Goal: Find contact information: Find contact information

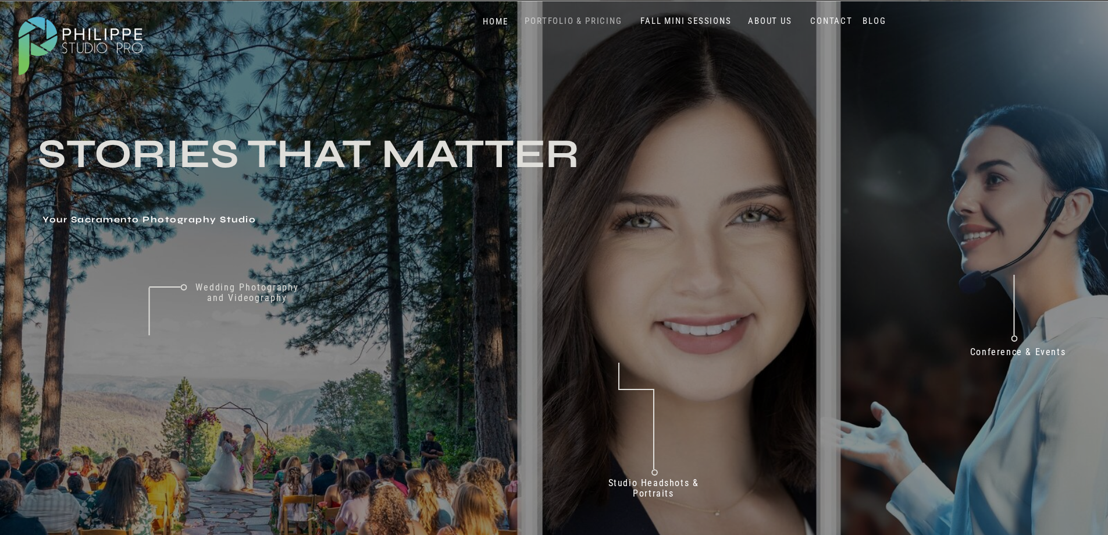
click at [571, 22] on nav "PORTFOLIO & PRICING" at bounding box center [574, 21] width 106 height 11
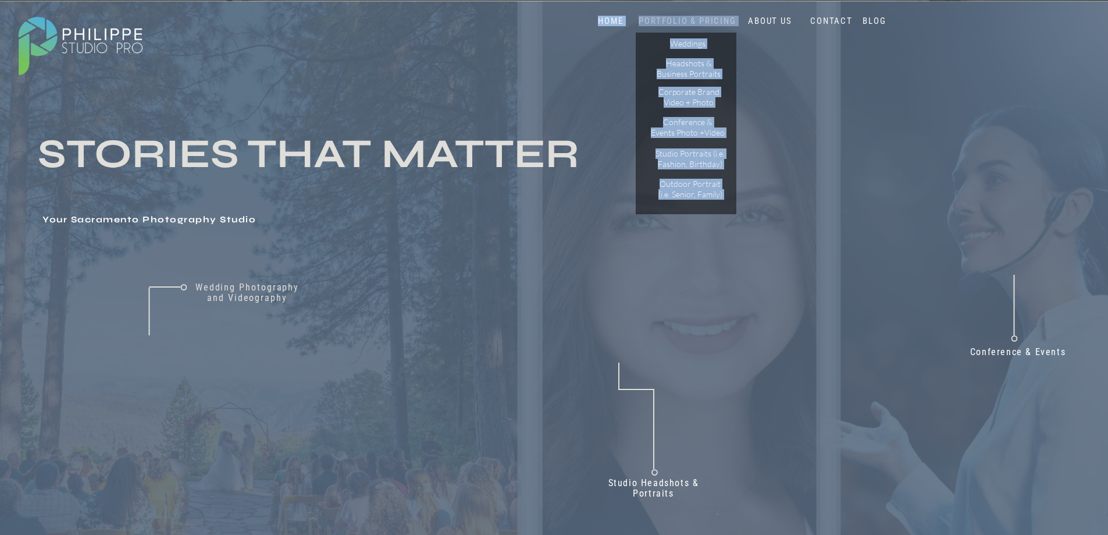
drag, startPoint x: 666, startPoint y: 3, endPoint x: 639, endPoint y: 22, distance: 32.3
copy div "PORTFOLIO & PRICING Weddings Headshots & Business Portraits Corporate Brand Vid…"
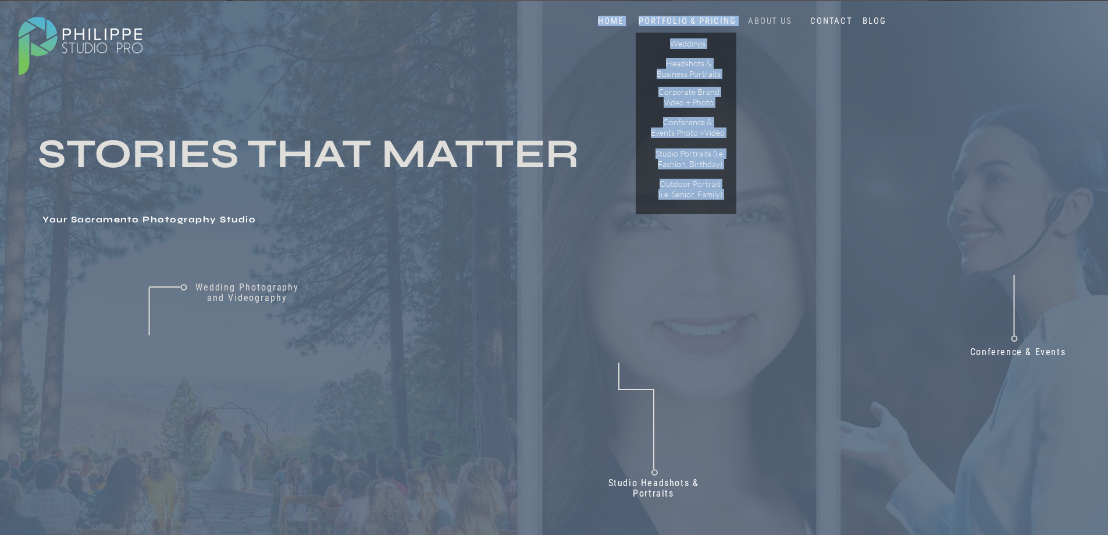
click at [770, 21] on nav "ABOUT US" at bounding box center [770, 21] width 49 height 11
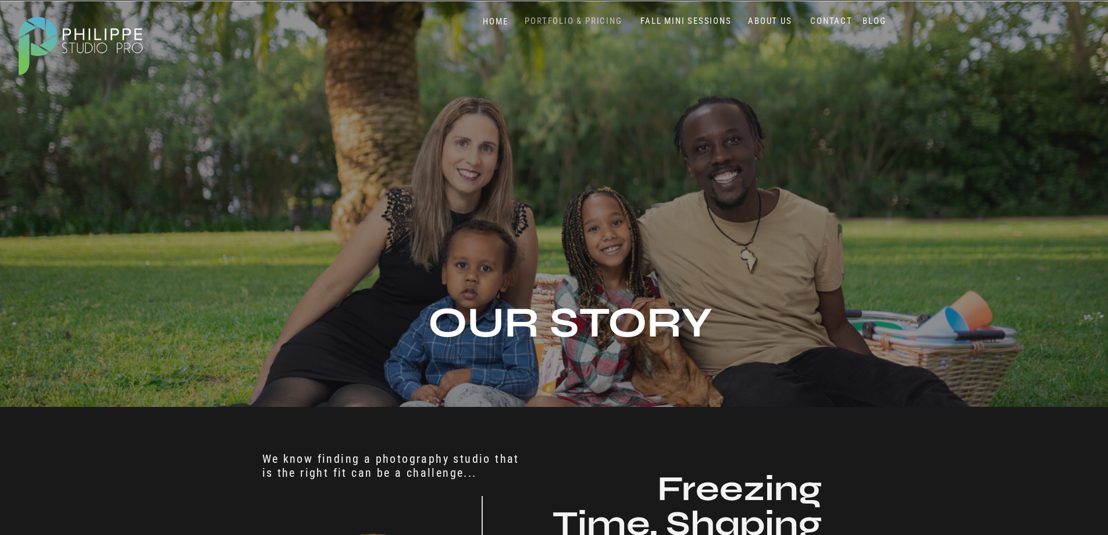
click at [556, 17] on nav "PORTFOLIO & PRICING" at bounding box center [574, 21] width 106 height 11
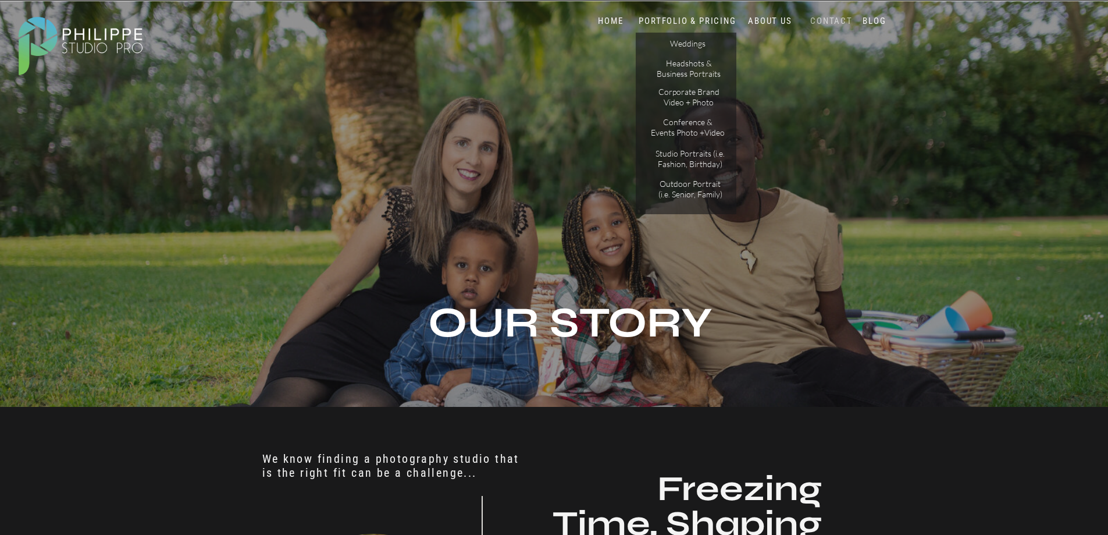
click at [838, 19] on nav "CONTACT" at bounding box center [832, 21] width 48 height 11
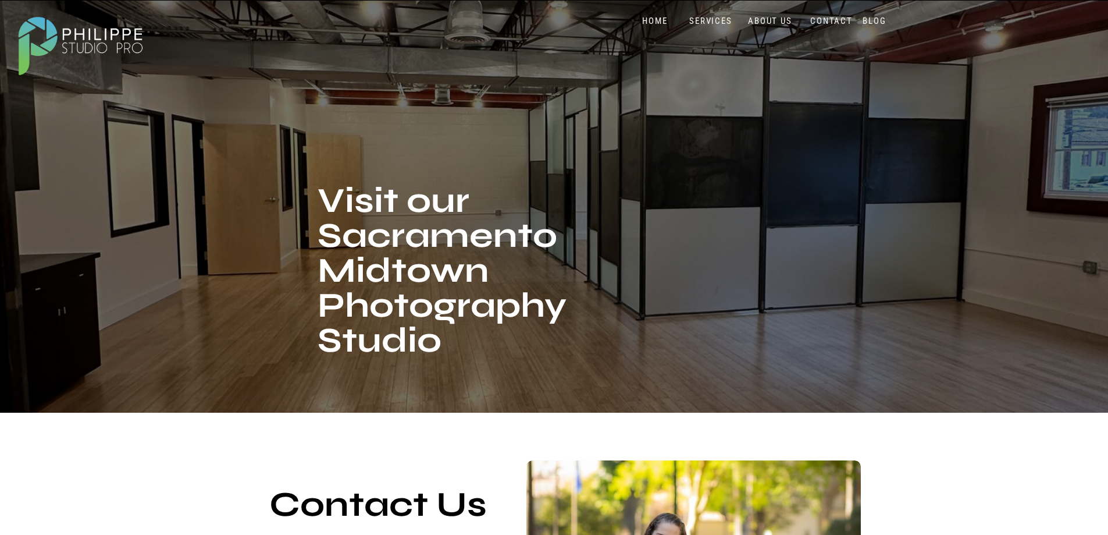
click at [719, 18] on nav "SERVICES" at bounding box center [711, 21] width 48 height 11
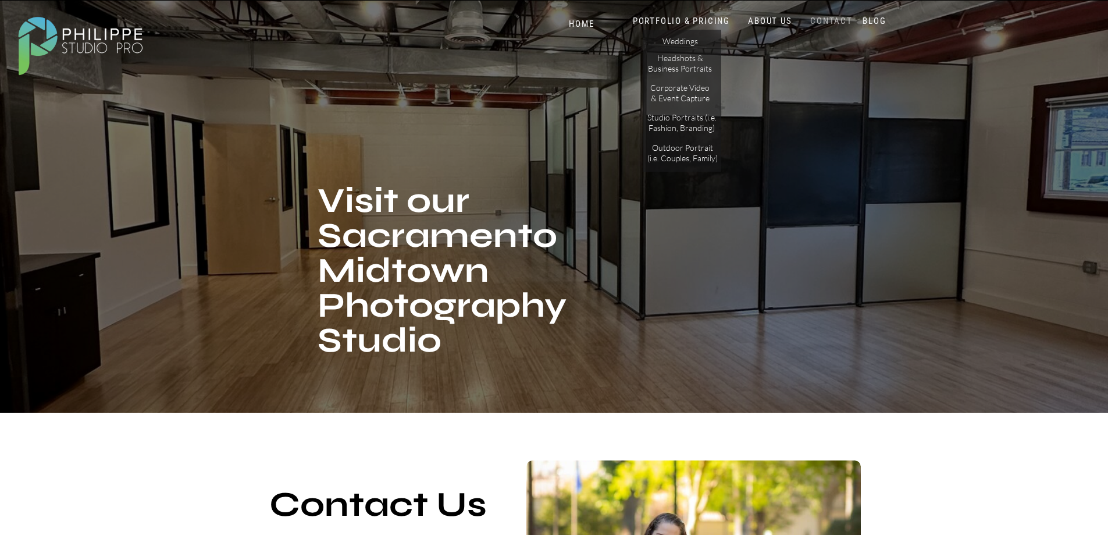
click at [837, 24] on nav "CONTACT" at bounding box center [832, 21] width 48 height 11
click at [829, 22] on nav "CONTACT" at bounding box center [832, 21] width 48 height 11
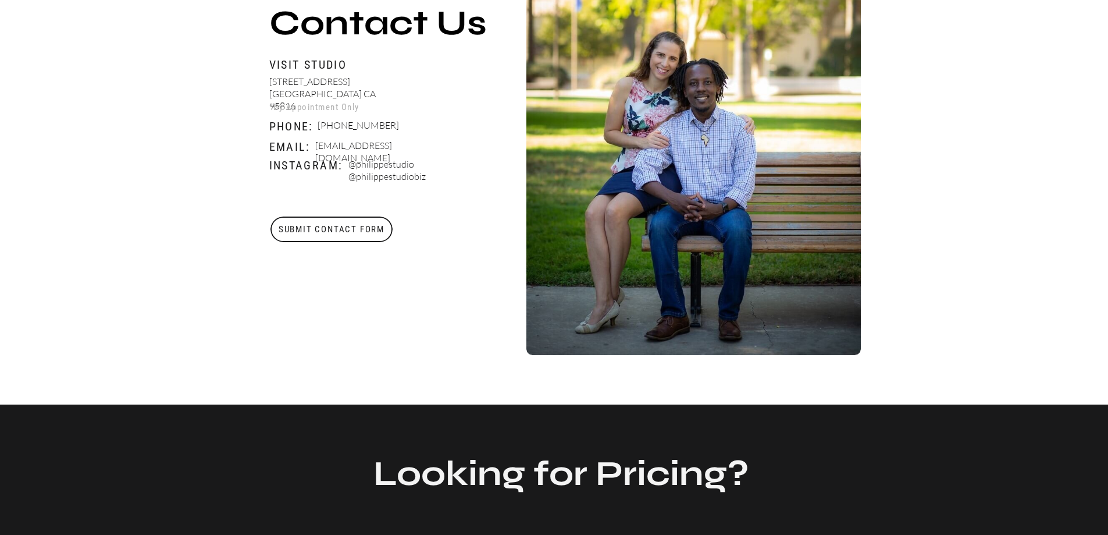
scroll to position [471, 0]
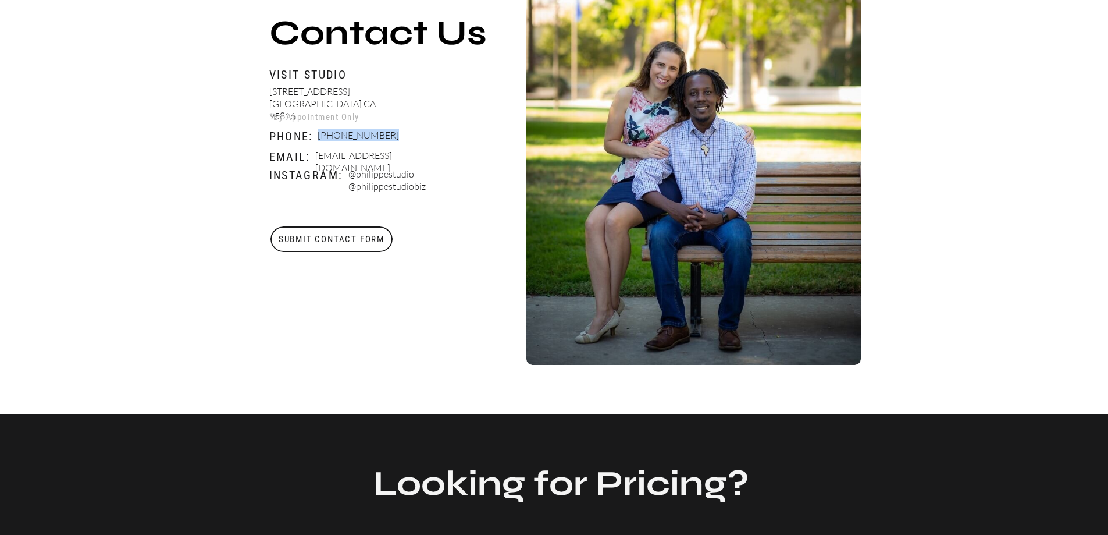
drag, startPoint x: 392, startPoint y: 137, endPoint x: 318, endPoint y: 137, distance: 73.3
click at [318, 137] on p "(916) 900-6205" at bounding box center [356, 136] width 76 height 15
copy p "(916) 900-6205"
drag, startPoint x: 456, startPoint y: 155, endPoint x: 375, endPoint y: 157, distance: 80.9
click at [355, 163] on div "Blog About Portfolio & Pricing Contact Us Home SERVICES Fall Mini Sessions Port…" at bounding box center [554, 544] width 1108 height 2031
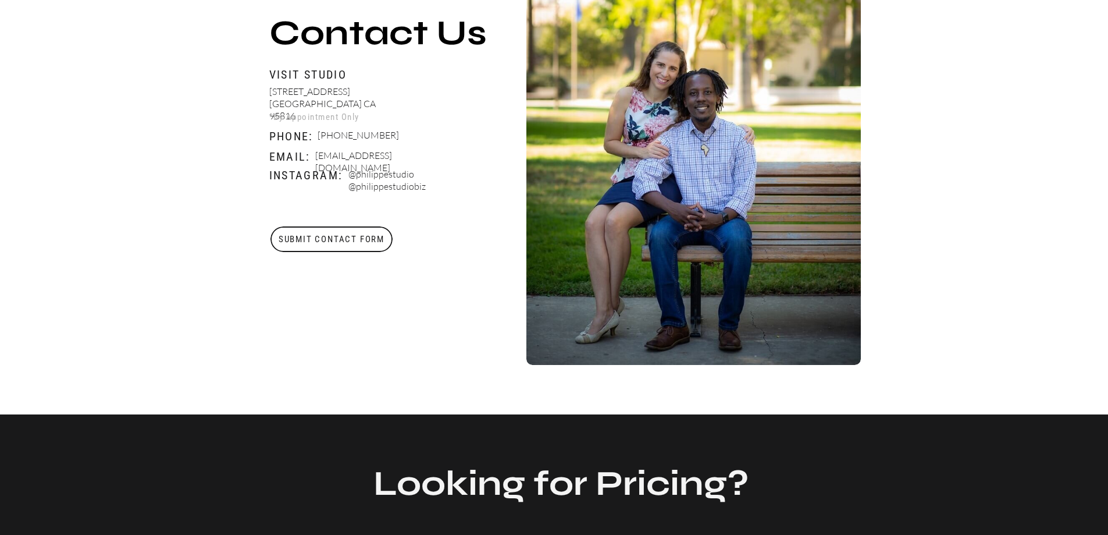
click at [457, 189] on p "@philippestudio @philippestudiobiz" at bounding box center [417, 181] width 137 height 27
drag, startPoint x: 445, startPoint y: 156, endPoint x: 315, endPoint y: 158, distance: 129.8
click at [315, 158] on p "Booking@philippestudiopro.com" at bounding box center [383, 157] width 137 height 15
copy p "Booking@philippestudiopro.com"
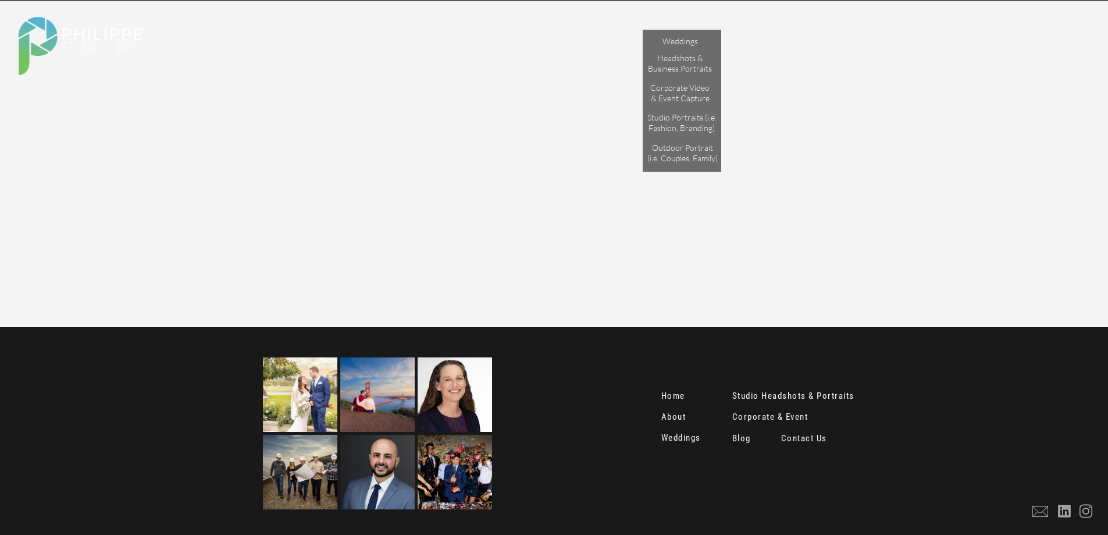
scroll to position [1496, 0]
